Goal: Check status

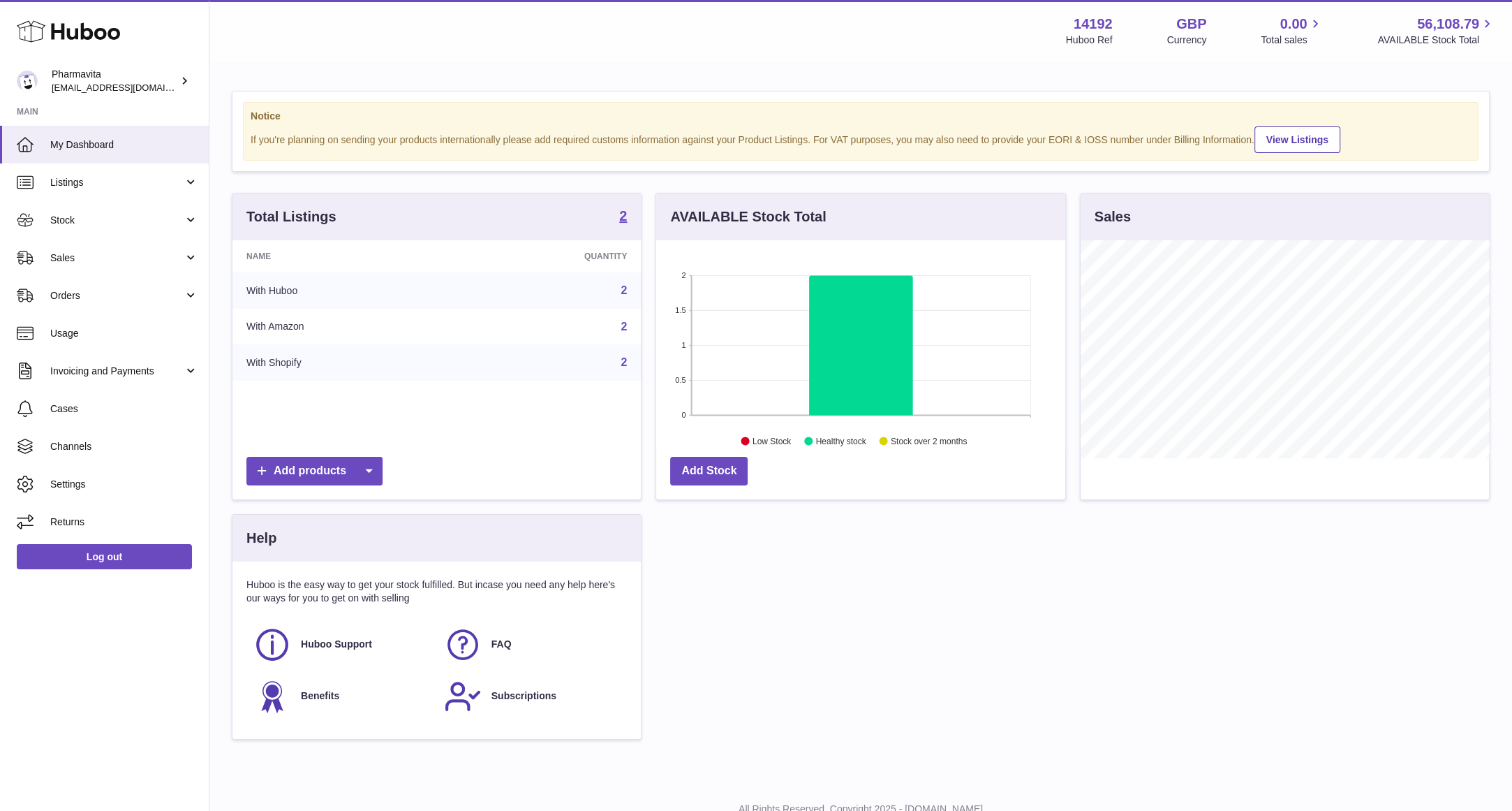
scroll to position [217, 409]
click at [848, 336] on icon at bounding box center [861, 346] width 104 height 140
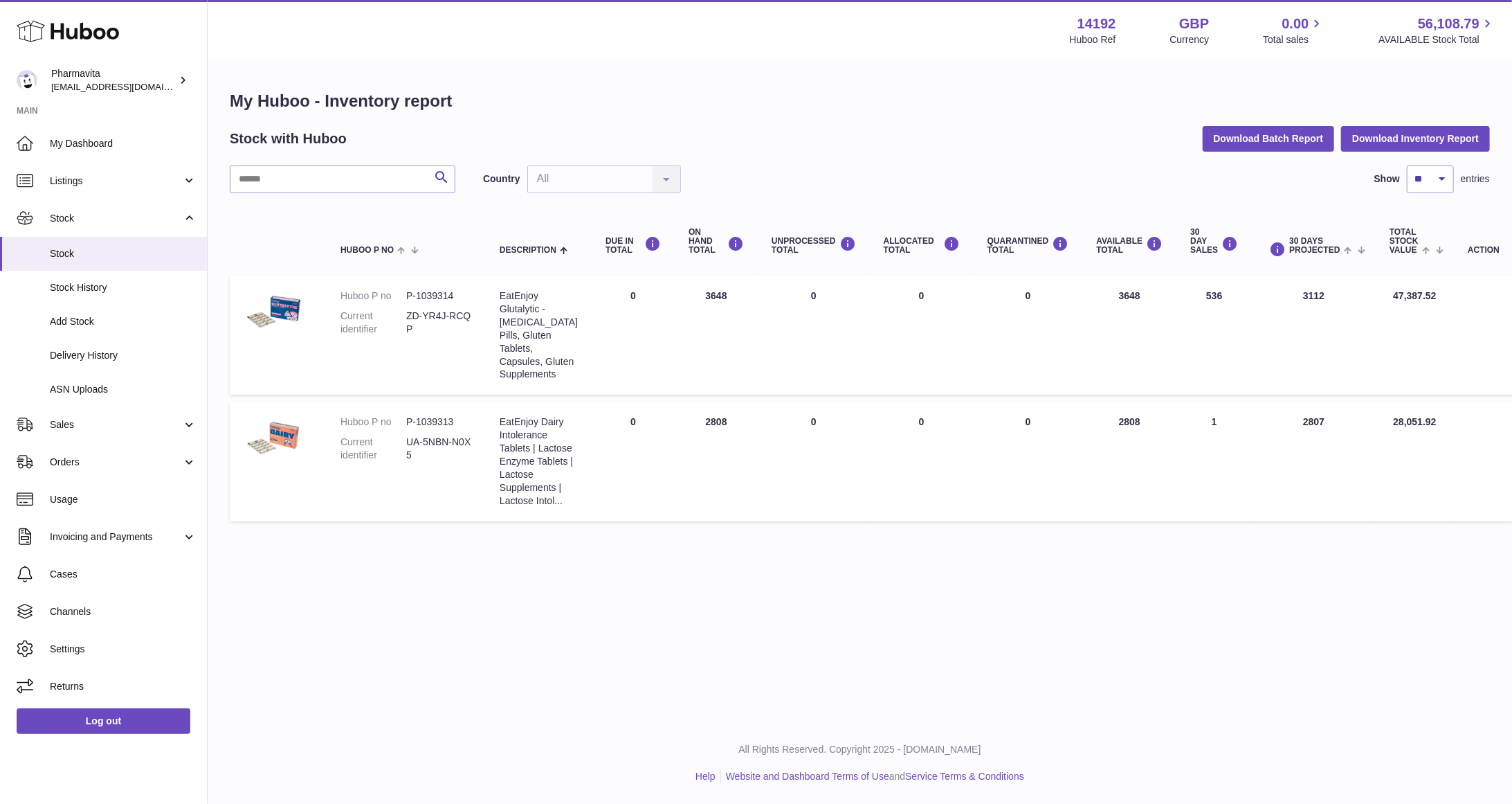
drag, startPoint x: 717, startPoint y: 447, endPoint x: 689, endPoint y: 450, distance: 28.2
click at [689, 450] on td "ON HAND Total 2808" at bounding box center [716, 460] width 83 height 119
